Goal: Contribute content

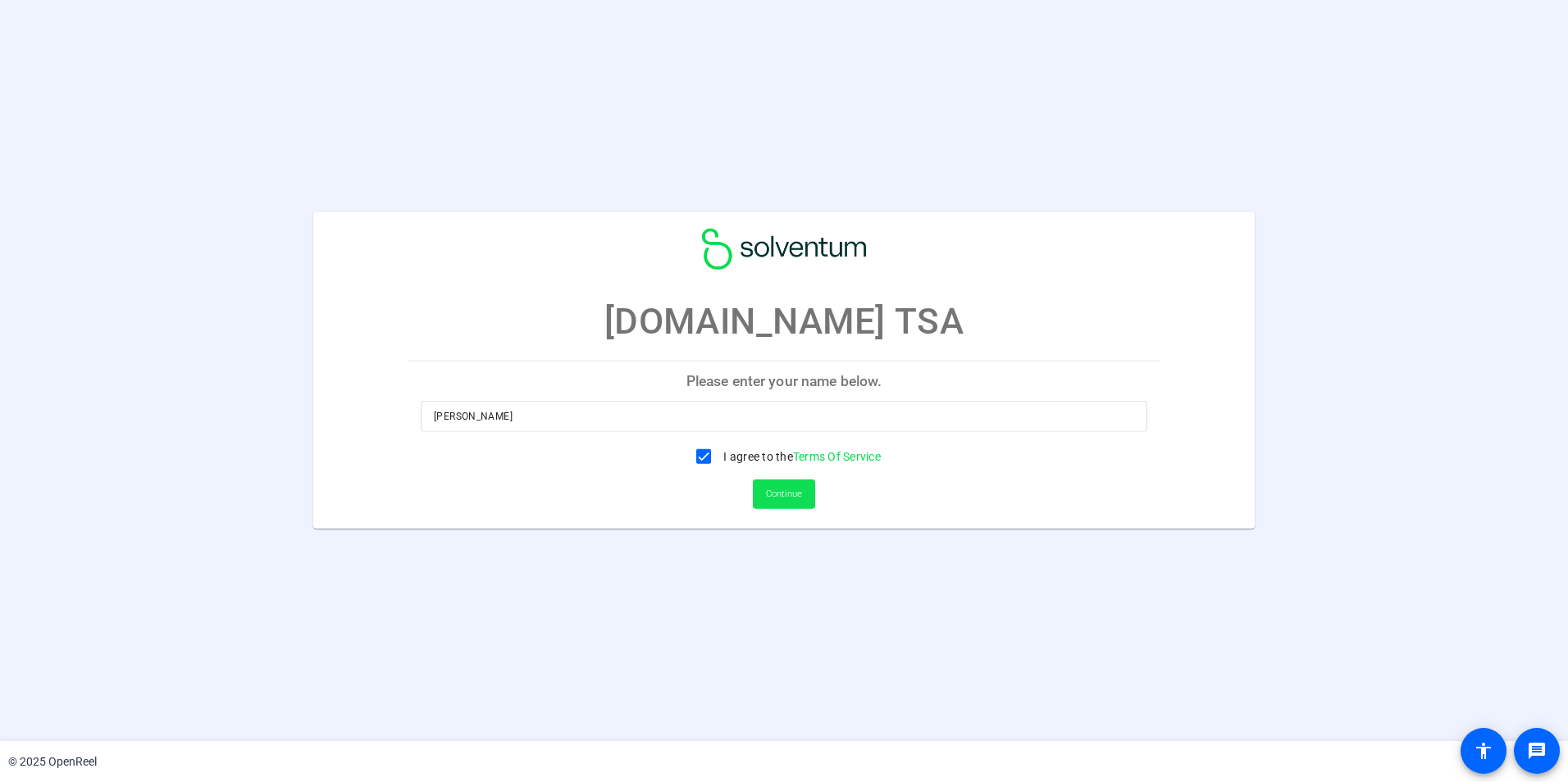
click at [800, 493] on span "Continue" at bounding box center [784, 494] width 36 height 24
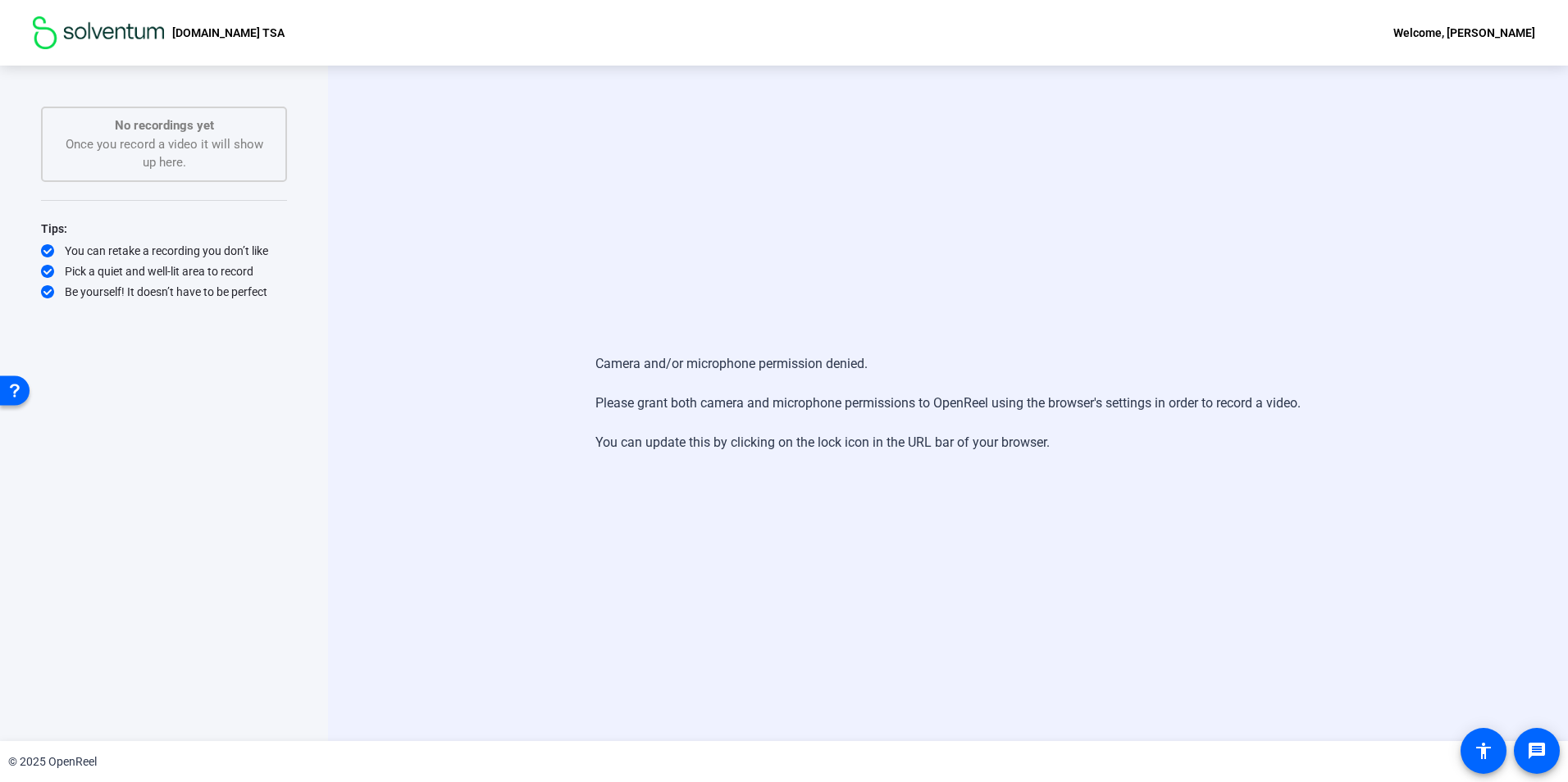
click at [741, 437] on div "Camera and/or microphone permission denied. Please grant both camera and microp…" at bounding box center [948, 403] width 705 height 131
click at [849, 443] on div "Camera and/or microphone permission denied. Please grant both camera and microp…" at bounding box center [948, 403] width 705 height 131
click at [897, 432] on div "Camera and/or microphone permission denied. Please grant both camera and microp…" at bounding box center [948, 403] width 705 height 131
click at [946, 444] on div "Camera and/or microphone permission denied. Please grant both camera and microp…" at bounding box center [948, 403] width 705 height 131
click at [1046, 422] on div "Camera and/or microphone permission denied. Please grant both camera and microp…" at bounding box center [948, 403] width 705 height 131
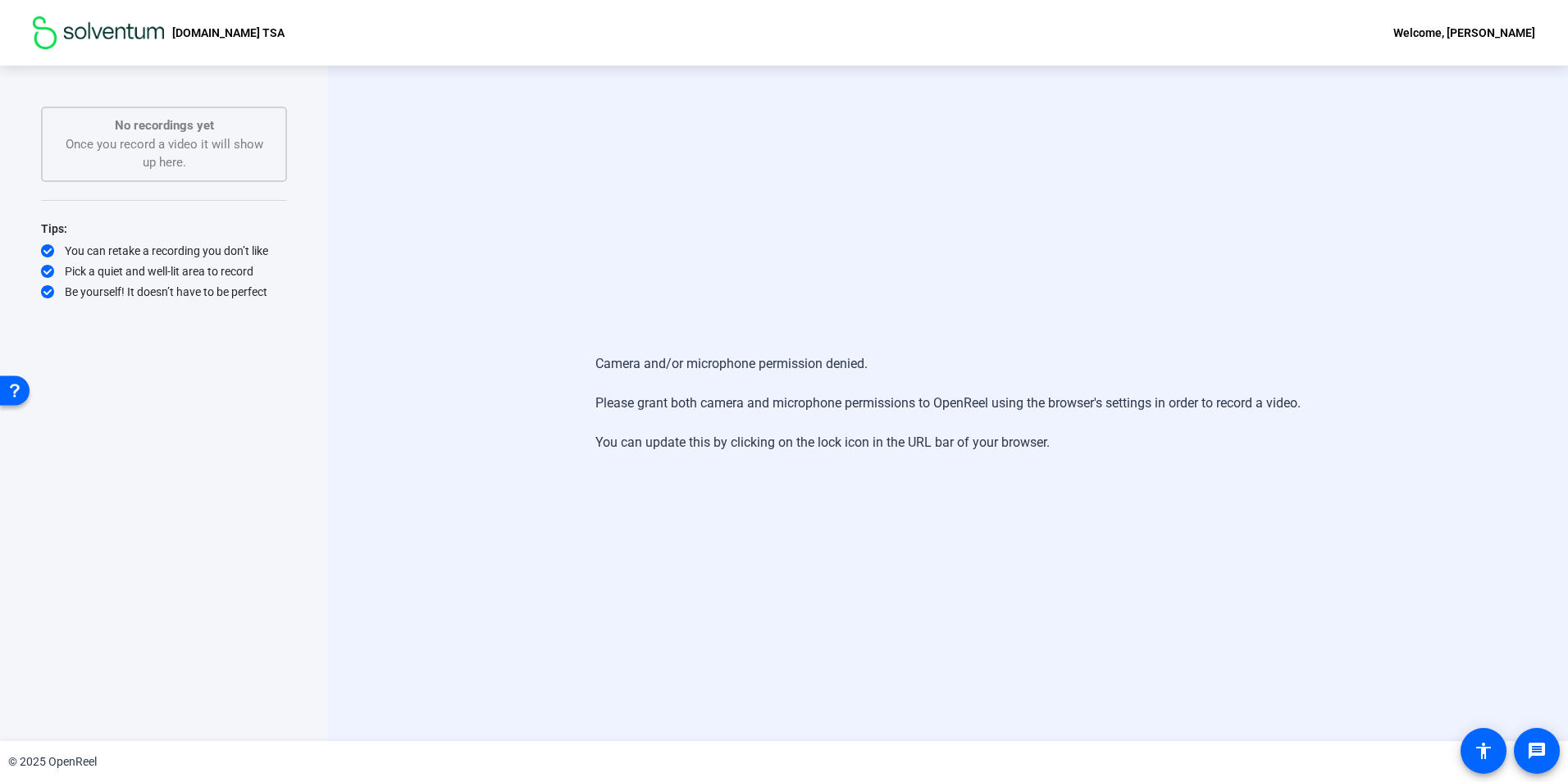
click at [965, 359] on div "Camera and/or microphone permission denied. Please grant both camera and microp…" at bounding box center [948, 403] width 705 height 131
click at [940, 391] on div "Camera and/or microphone permission denied. Please grant both camera and microp…" at bounding box center [948, 403] width 705 height 131
click at [778, 360] on div "Camera and/or microphone permission denied. Please grant both camera and microp…" at bounding box center [948, 403] width 705 height 131
click at [192, 124] on p "No recordings yet" at bounding box center [164, 126] width 210 height 19
